Goal: Check status: Check status

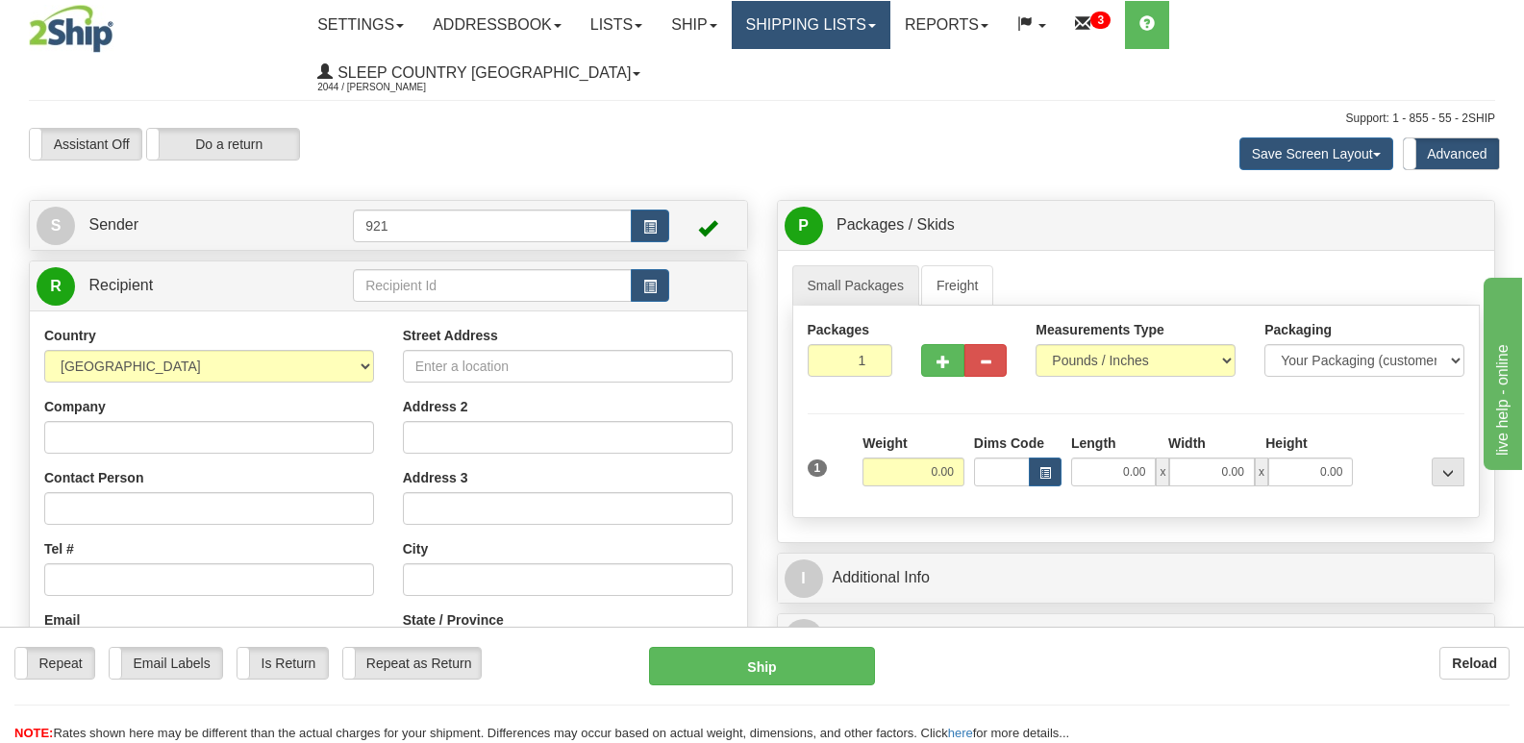
click at [884, 42] on link "Shipping lists" at bounding box center [811, 25] width 159 height 48
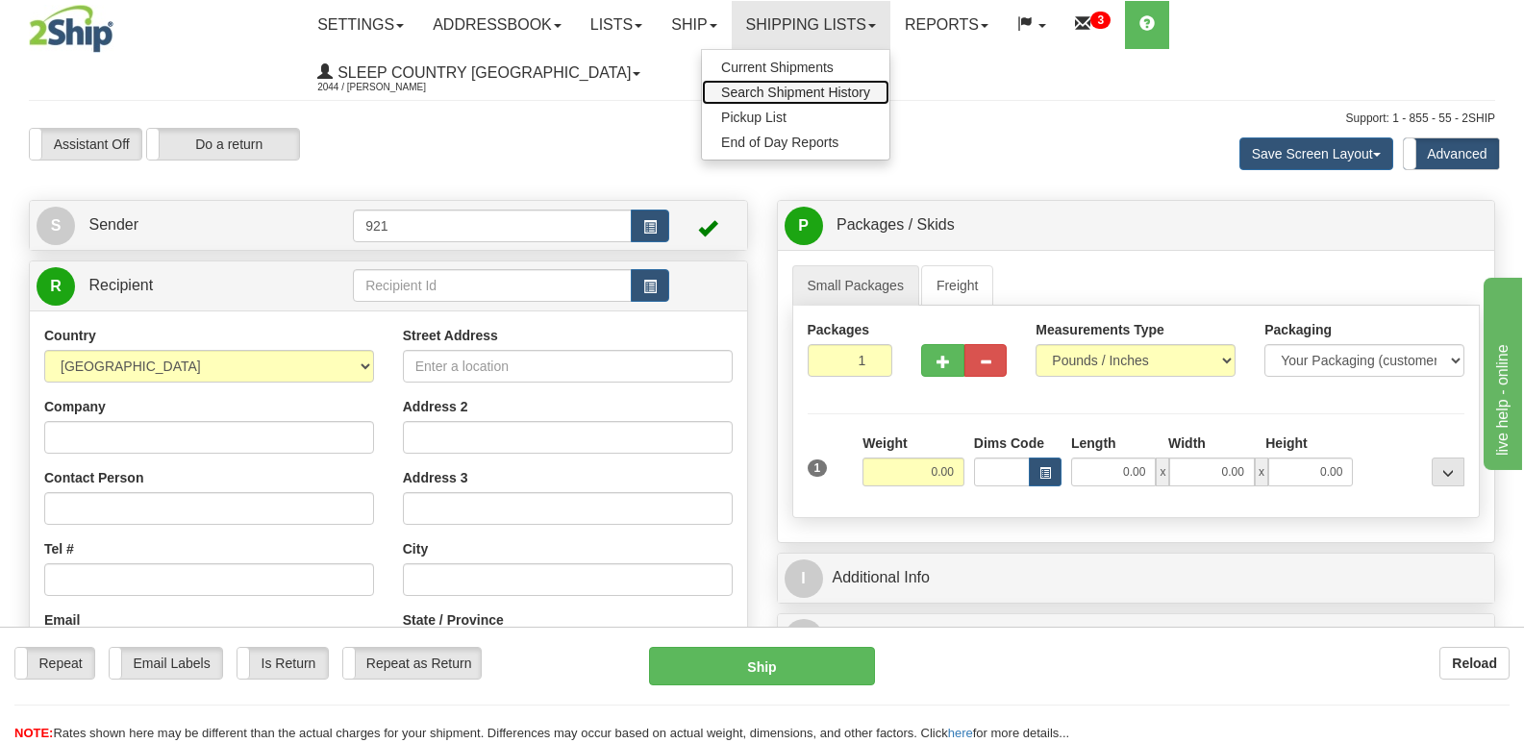
click at [870, 97] on span "Search Shipment History" at bounding box center [795, 92] width 149 height 15
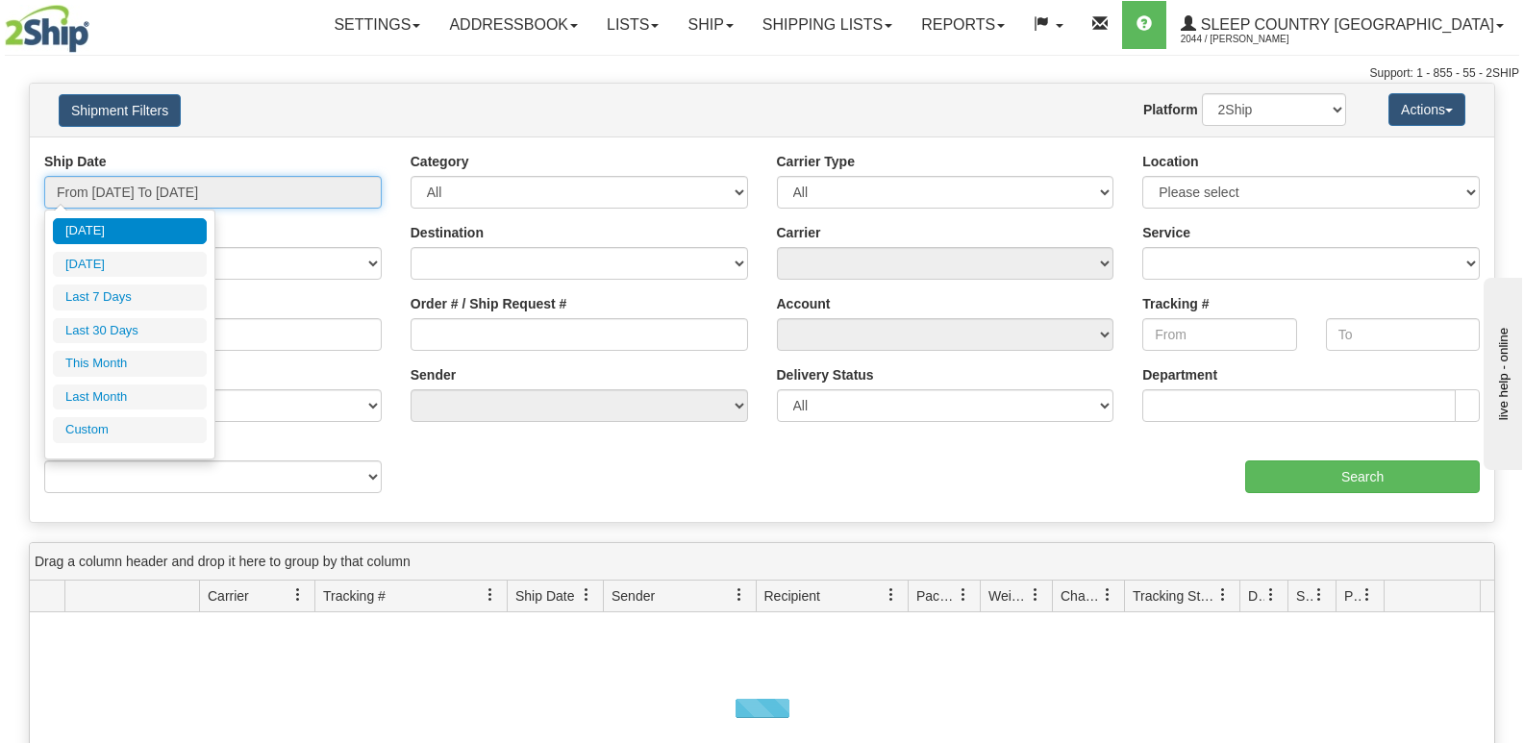
click at [236, 193] on input "From [DATE] To [DATE]" at bounding box center [212, 192] width 337 height 33
click at [154, 321] on li "Last 30 Days" at bounding box center [130, 331] width 154 height 26
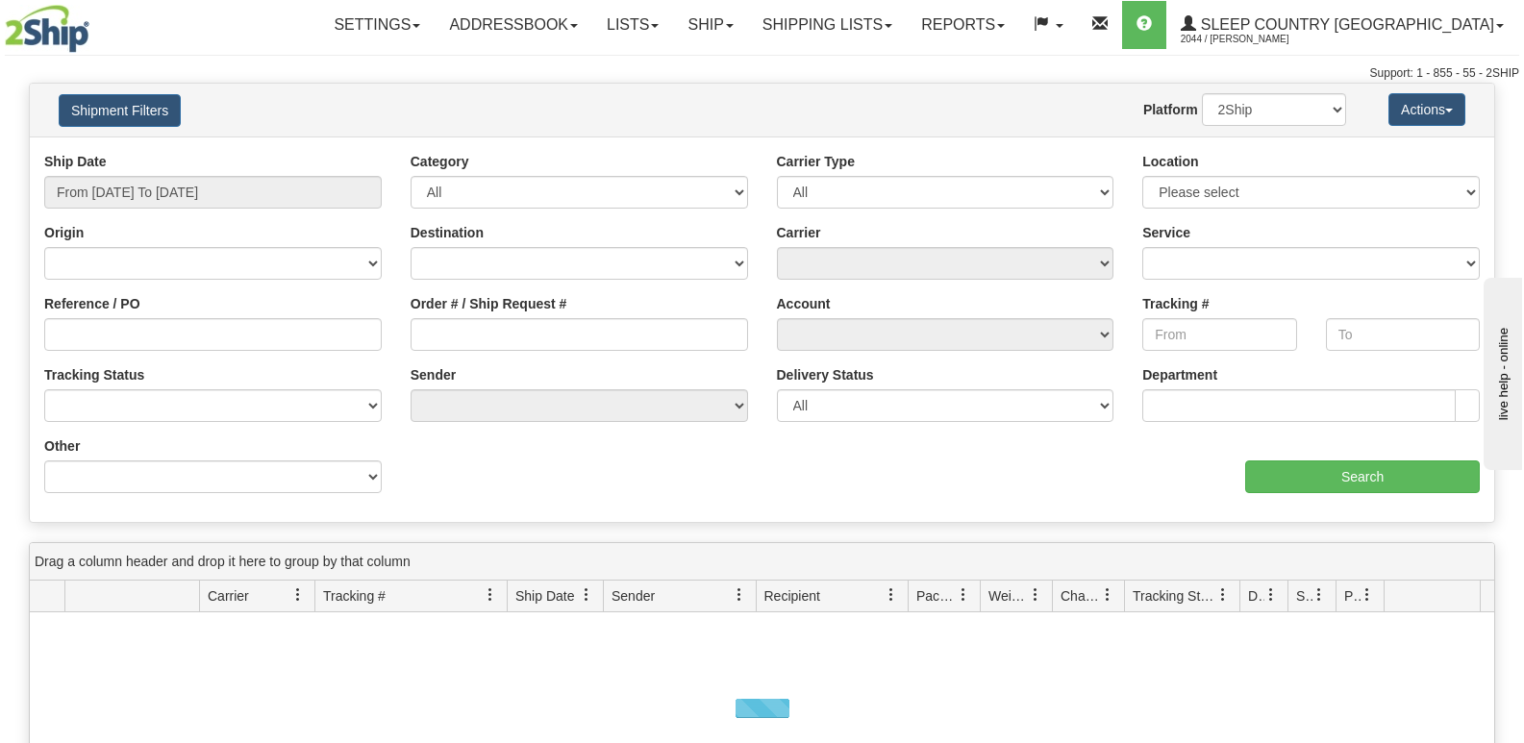
type input "From [DATE] To [DATE]"
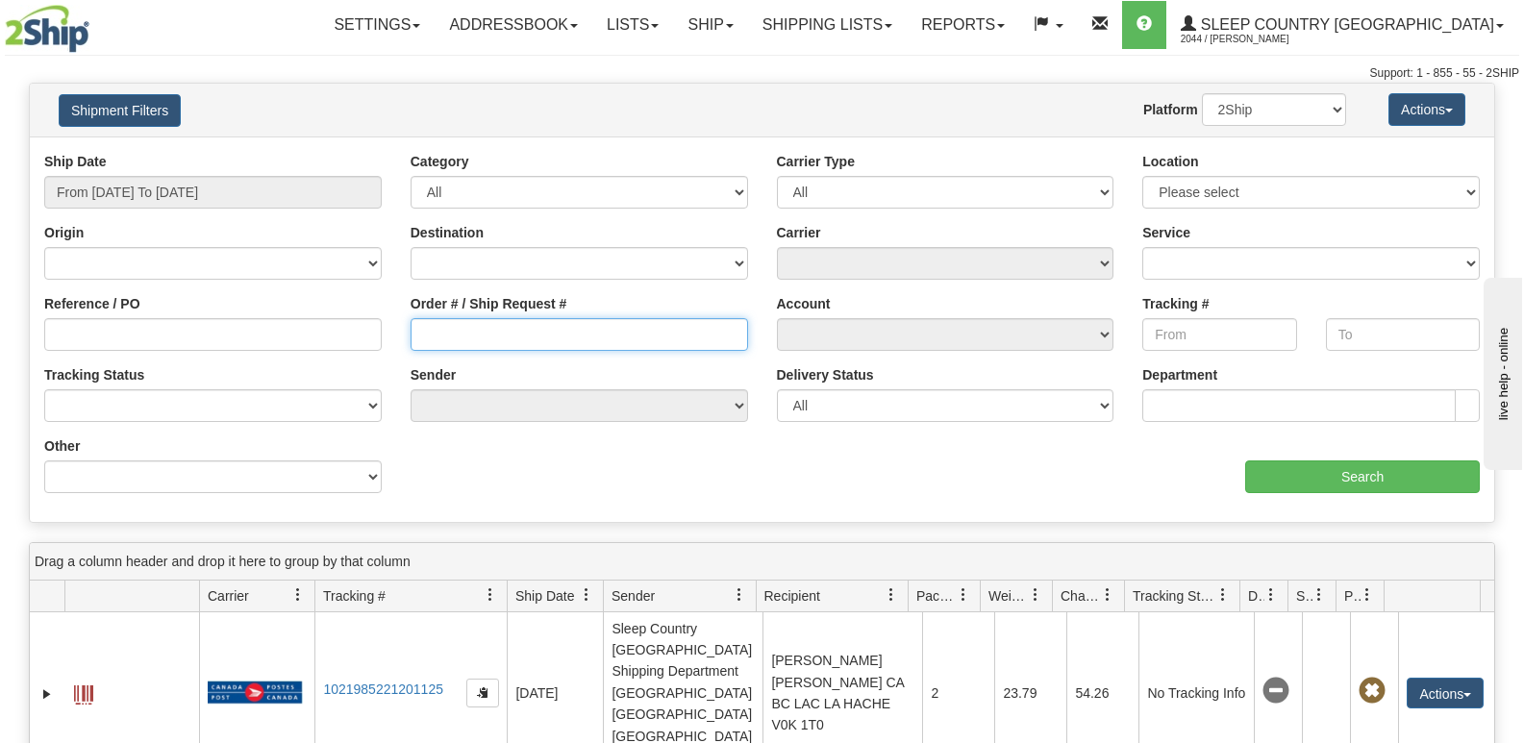
click at [467, 341] on input "Order # / Ship Request #" at bounding box center [579, 334] width 337 height 33
paste input "9007I168033"
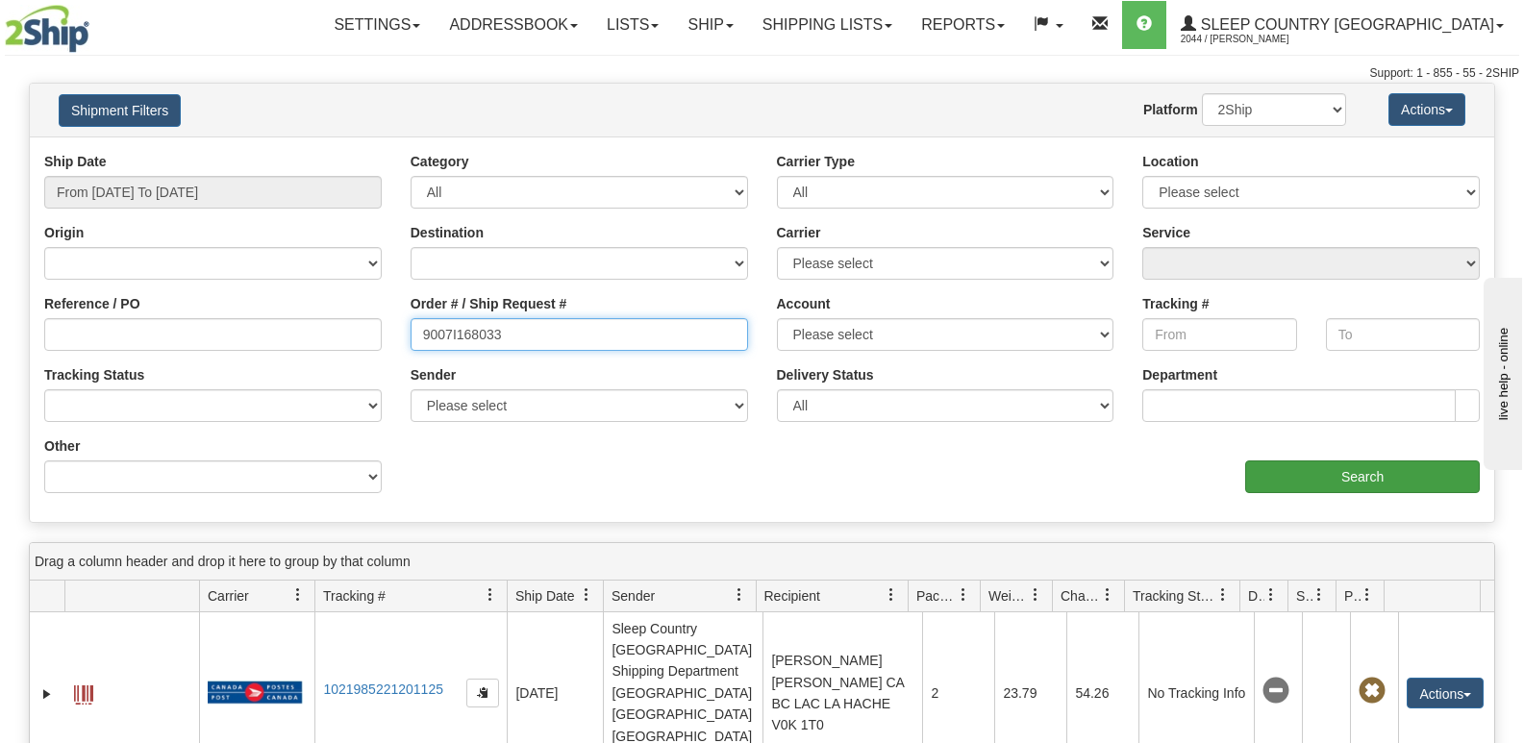
type input "9007I168033"
click at [1322, 478] on input "Search" at bounding box center [1362, 477] width 235 height 33
